Goal: Task Accomplishment & Management: Manage account settings

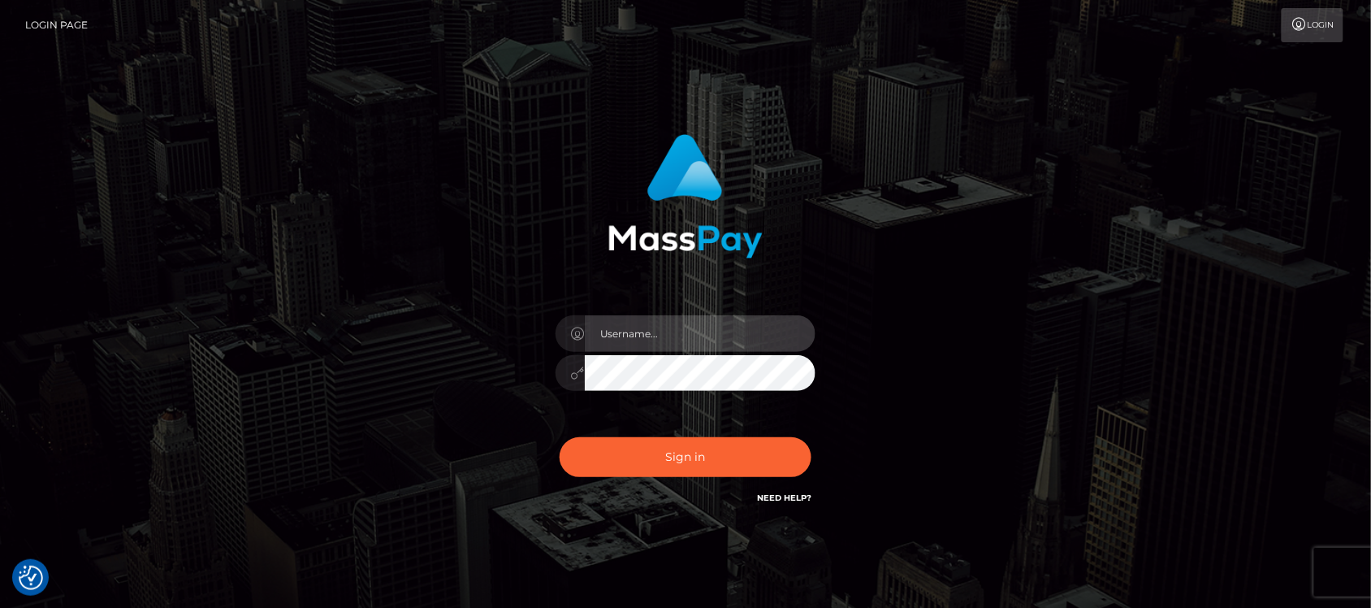
type input "hello.feetfinder"
click at [737, 340] on input "hello.feetfinder" at bounding box center [700, 333] width 231 height 37
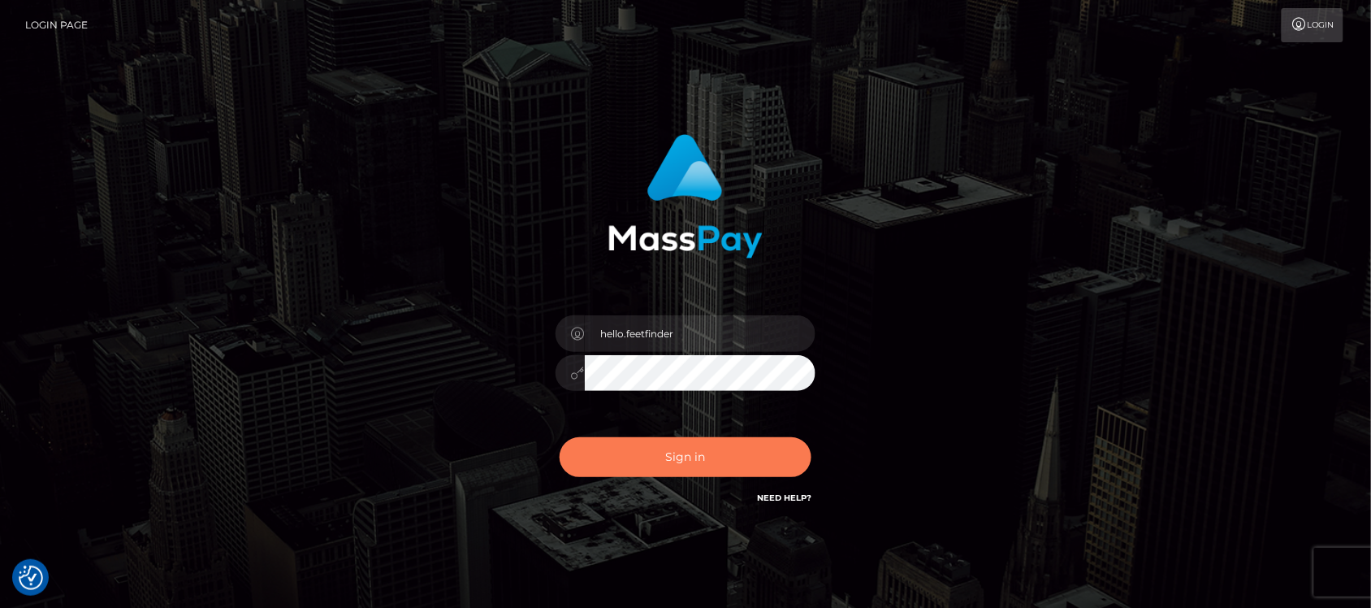
click at [697, 459] on button "Sign in" at bounding box center [686, 457] width 252 height 40
type input "hello.feetfinder"
click at [713, 449] on button "Sign in" at bounding box center [686, 457] width 252 height 40
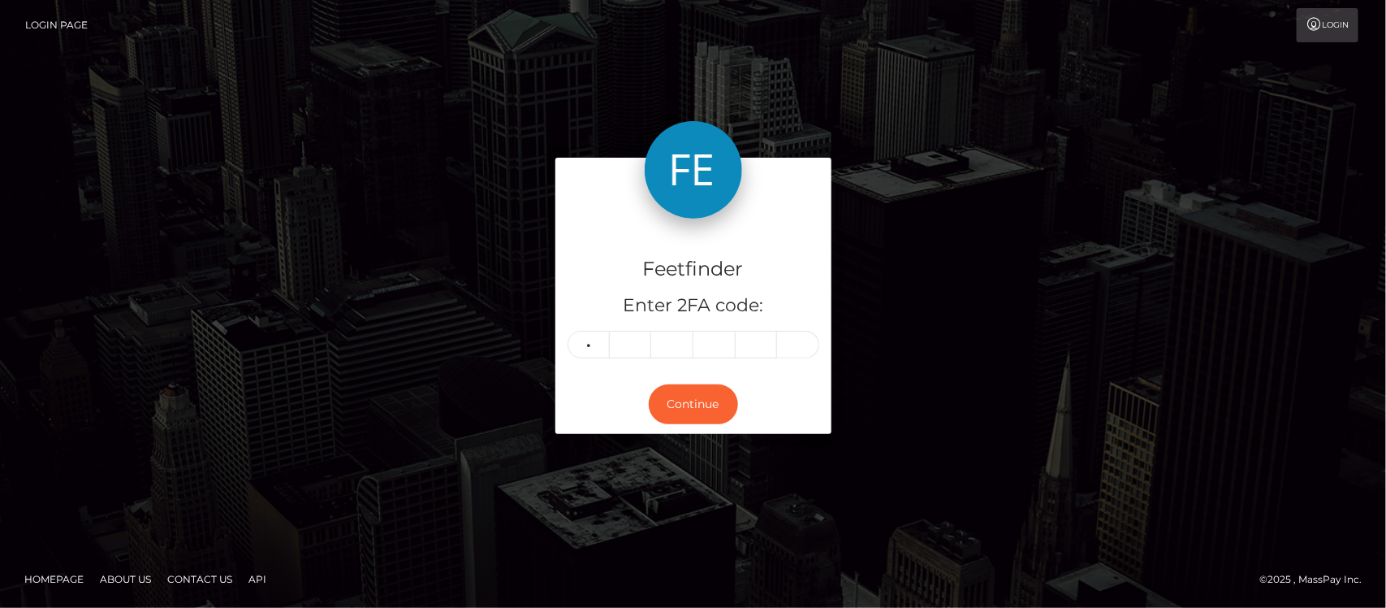
type input "0"
type input "4"
type input "0"
type input "2"
type input "8"
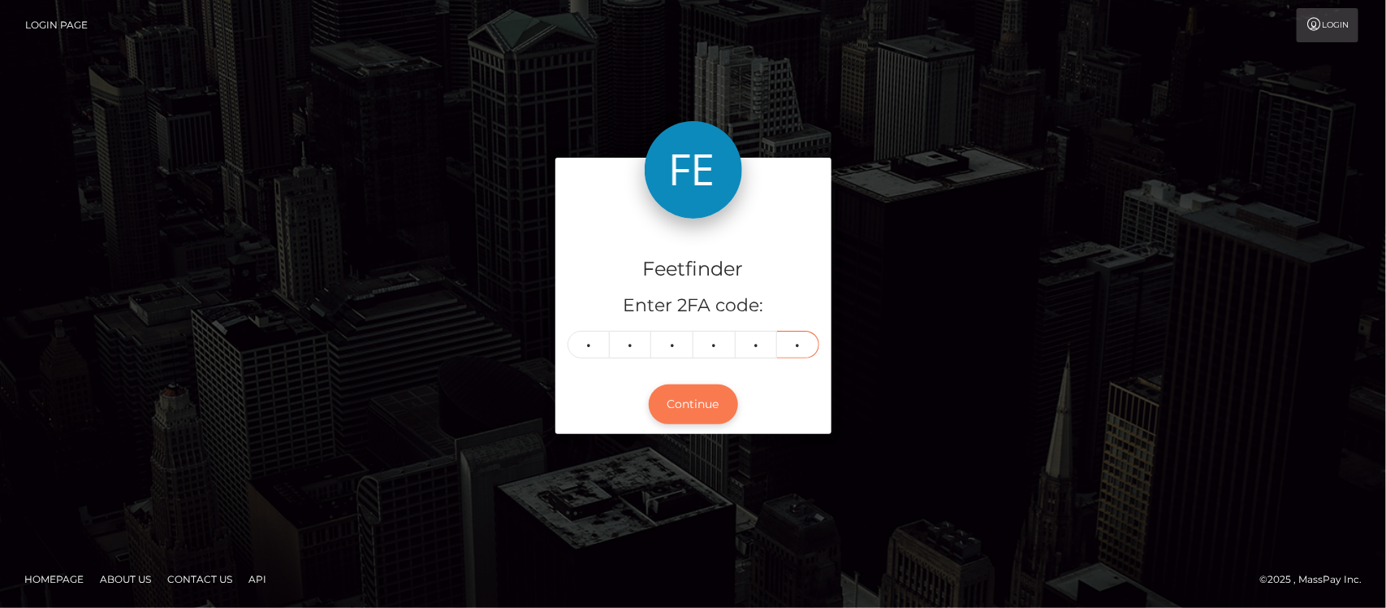
type input "1"
click at [696, 400] on button "Continue" at bounding box center [693, 404] width 89 height 40
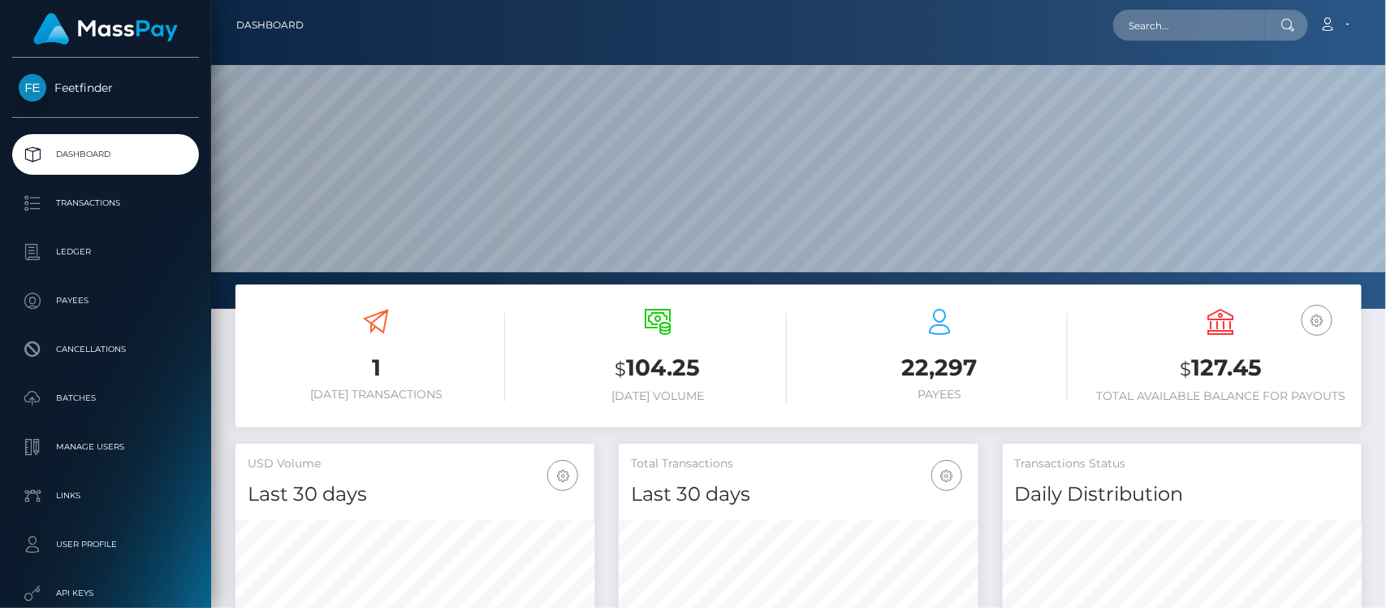
scroll to position [287, 359]
